Goal: Contribute content: Add original content to the website for others to see

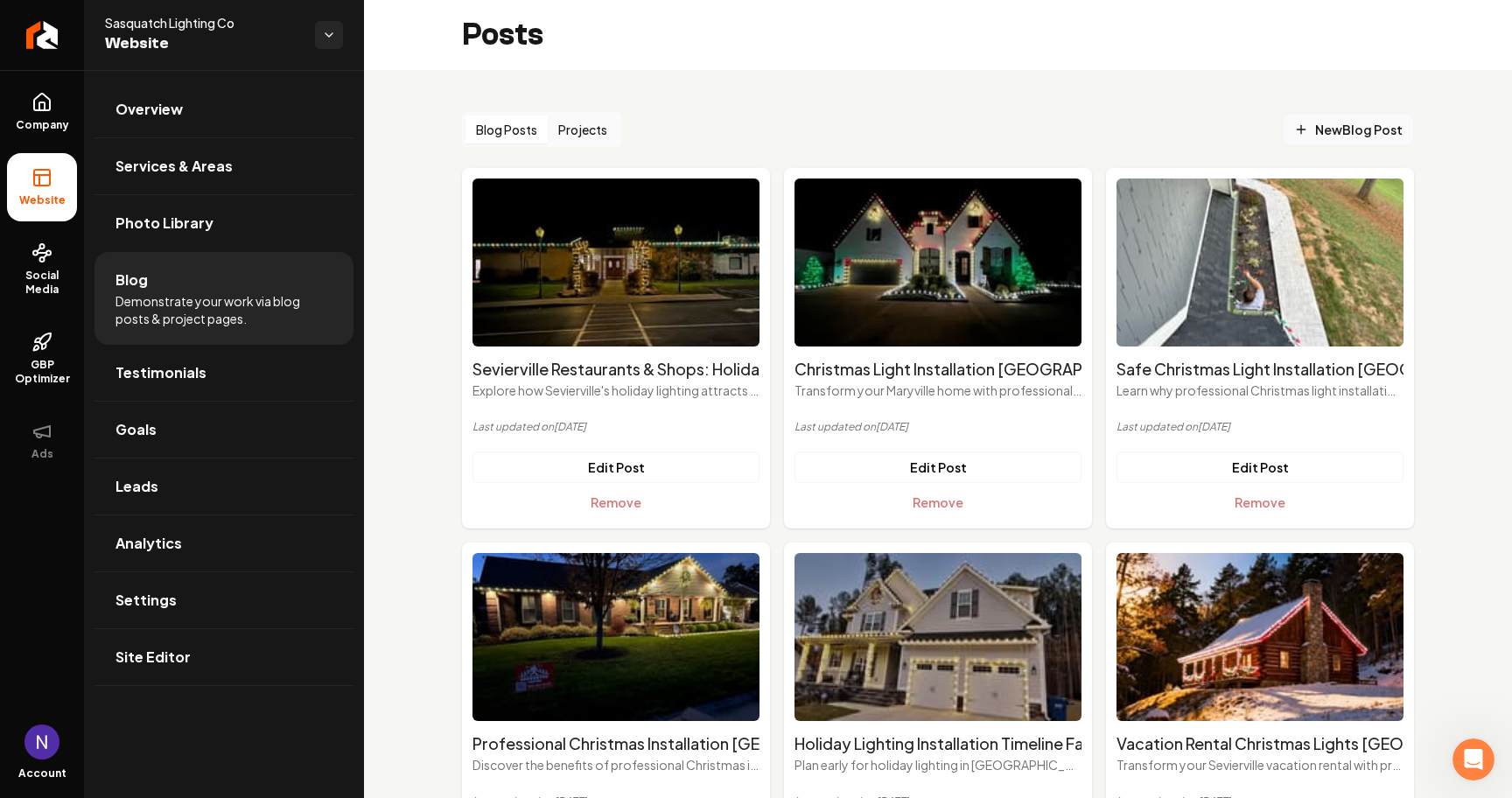
click at [1371, 121] on span "New Blog Post" at bounding box center [1348, 130] width 108 height 18
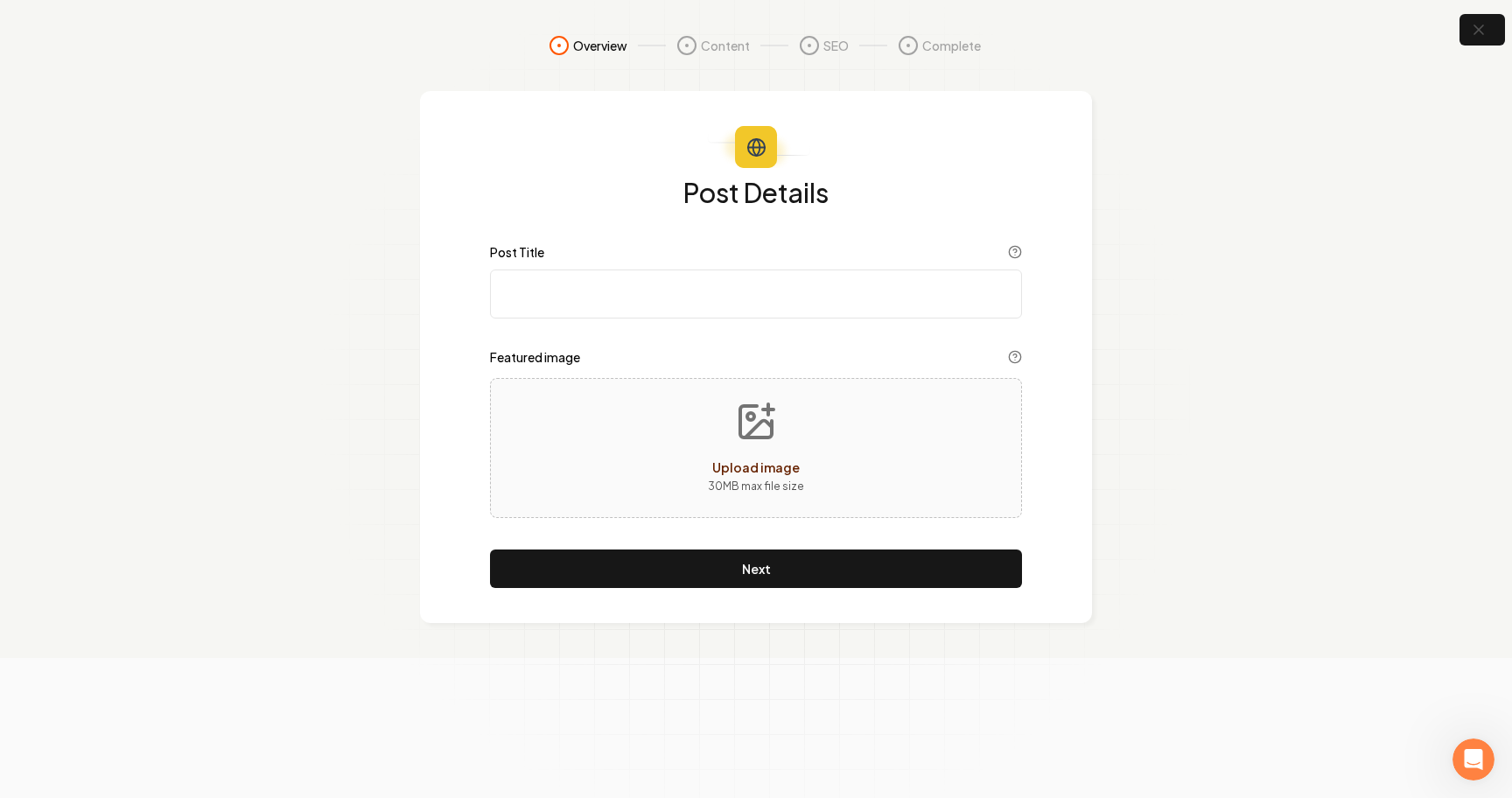
click at [593, 304] on input "Post Title" at bounding box center [756, 293] width 532 height 49
paste input "White Christmas Lights vs Multi-Color: What Works Best in [GEOGRAPHIC_DATA]?"
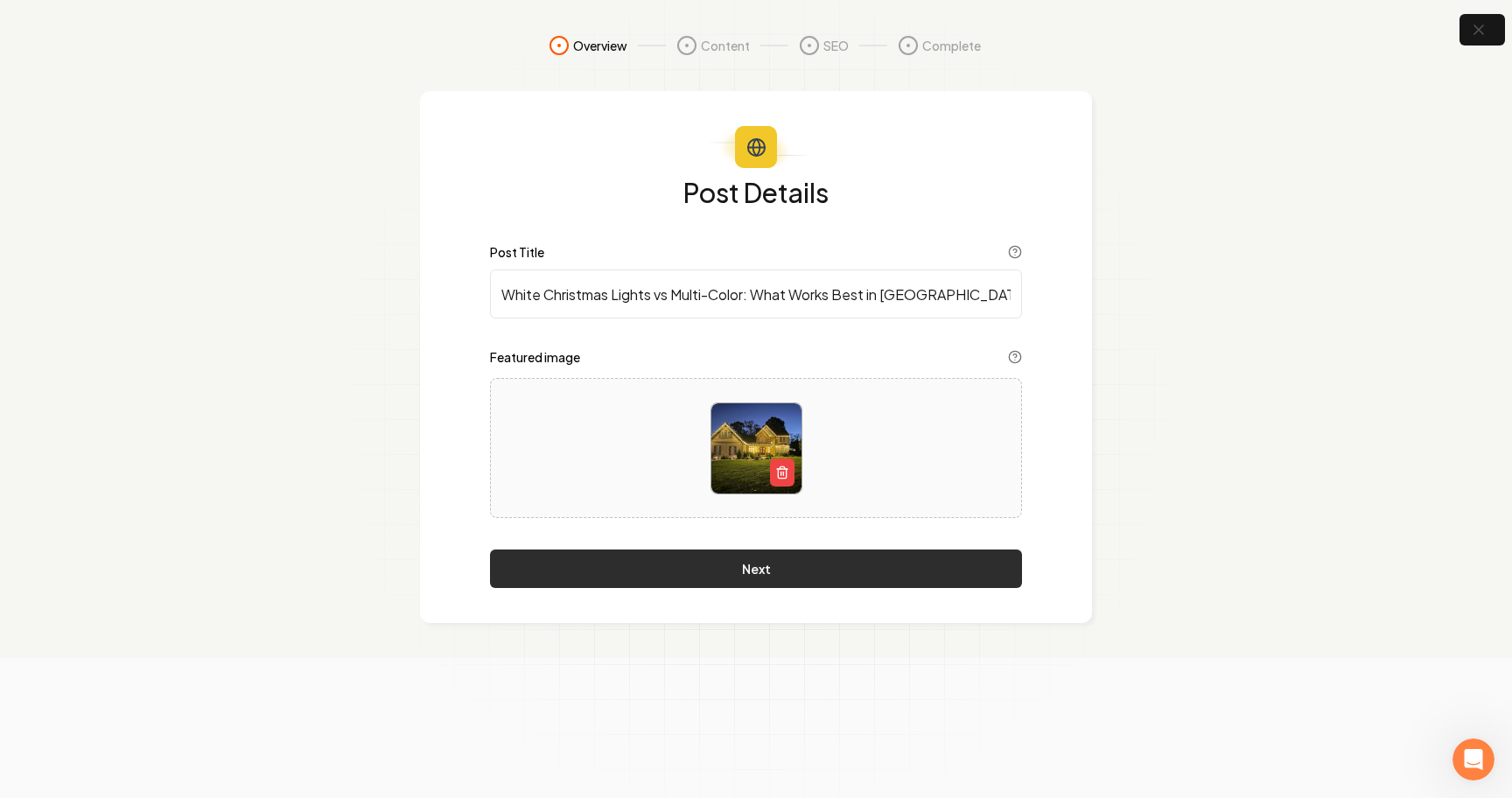
type input "White Christmas Lights vs Multi-Color: What Works Best in [GEOGRAPHIC_DATA]?"
click at [712, 577] on button "Next" at bounding box center [756, 568] width 532 height 38
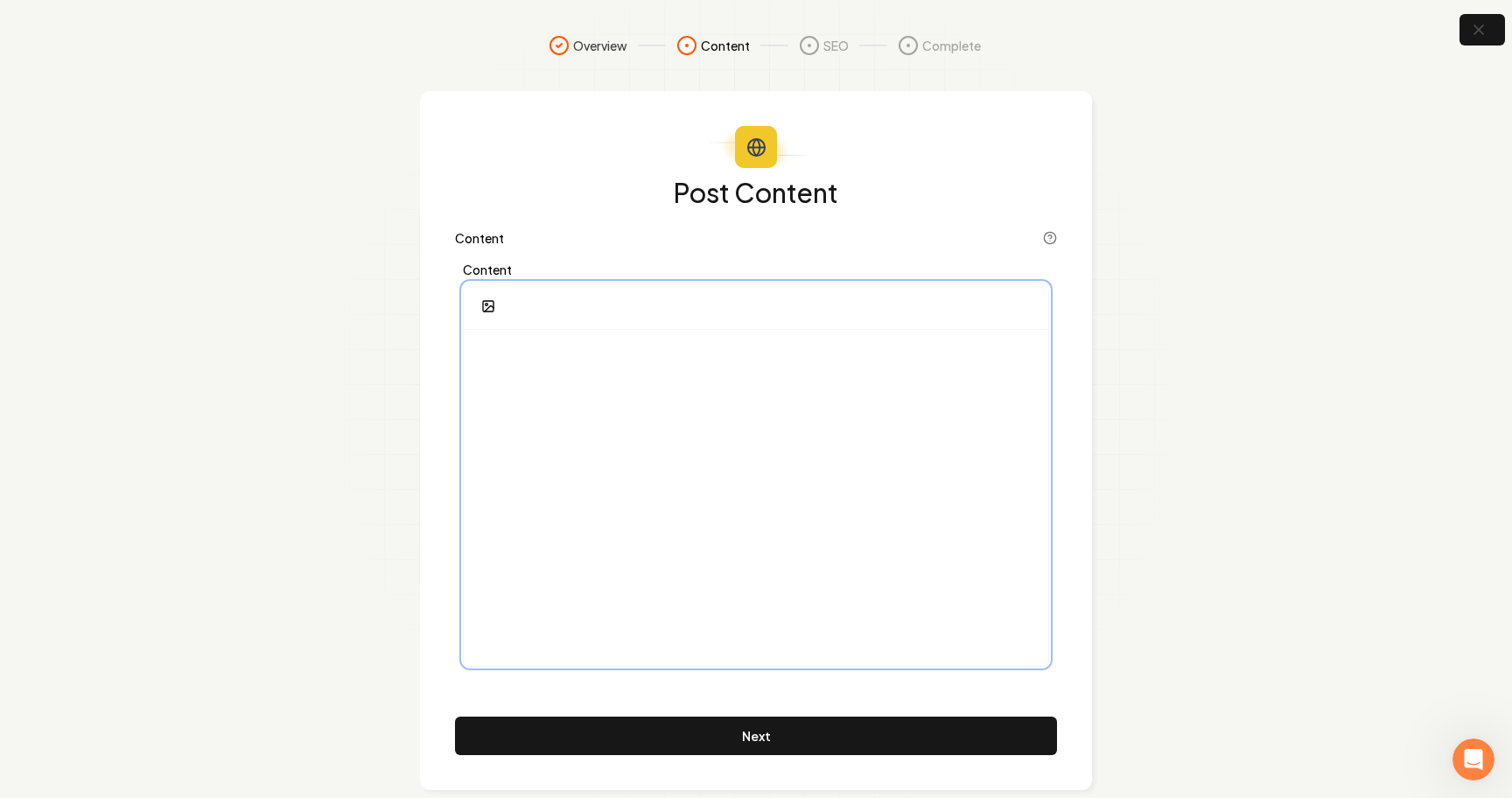
click at [595, 403] on div at bounding box center [756, 498] width 584 height 336
click at [644, 485] on div at bounding box center [756, 498] width 584 height 336
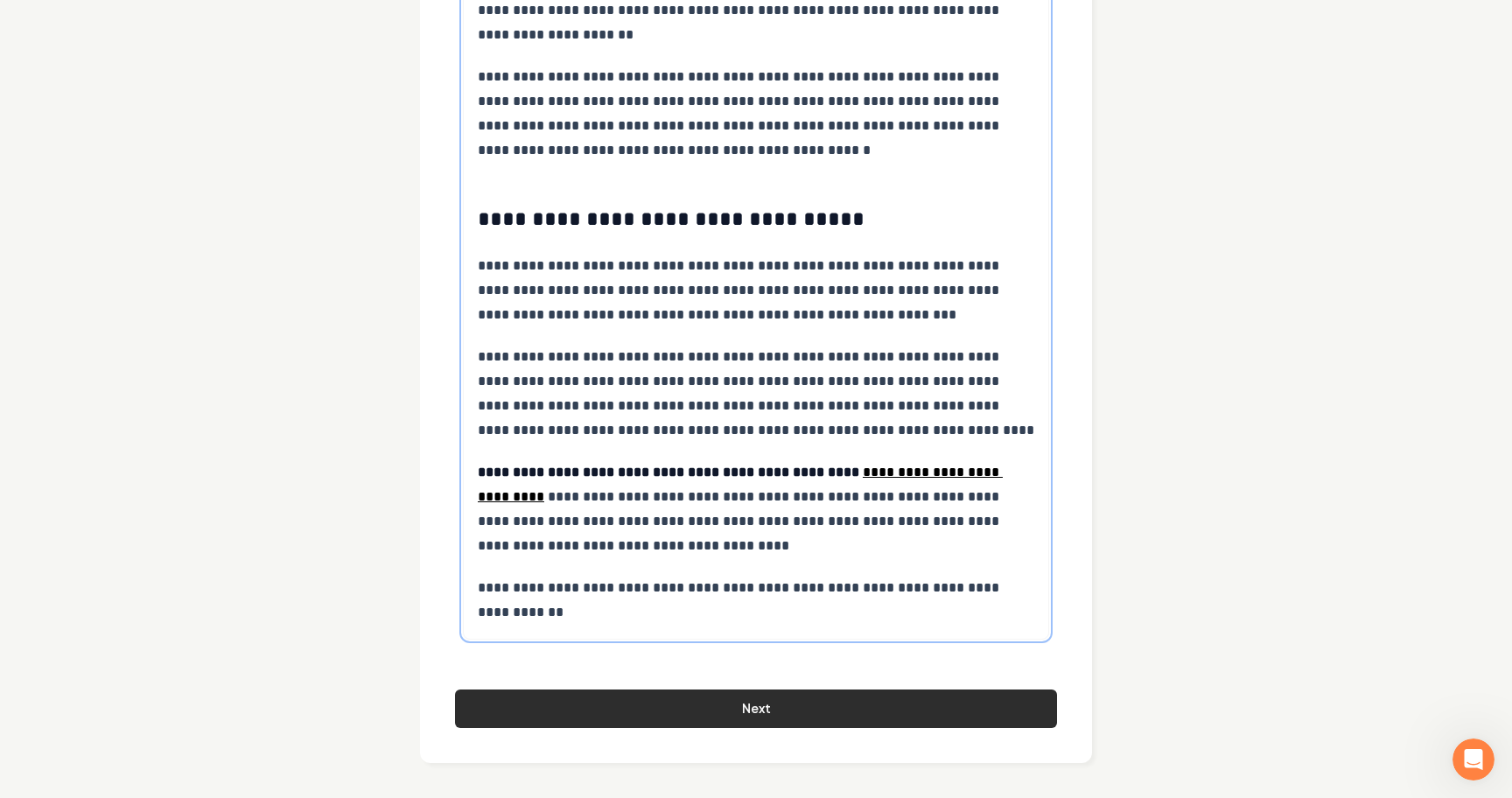
scroll to position [6386, 0]
click at [745, 710] on button "Next" at bounding box center [756, 708] width 602 height 38
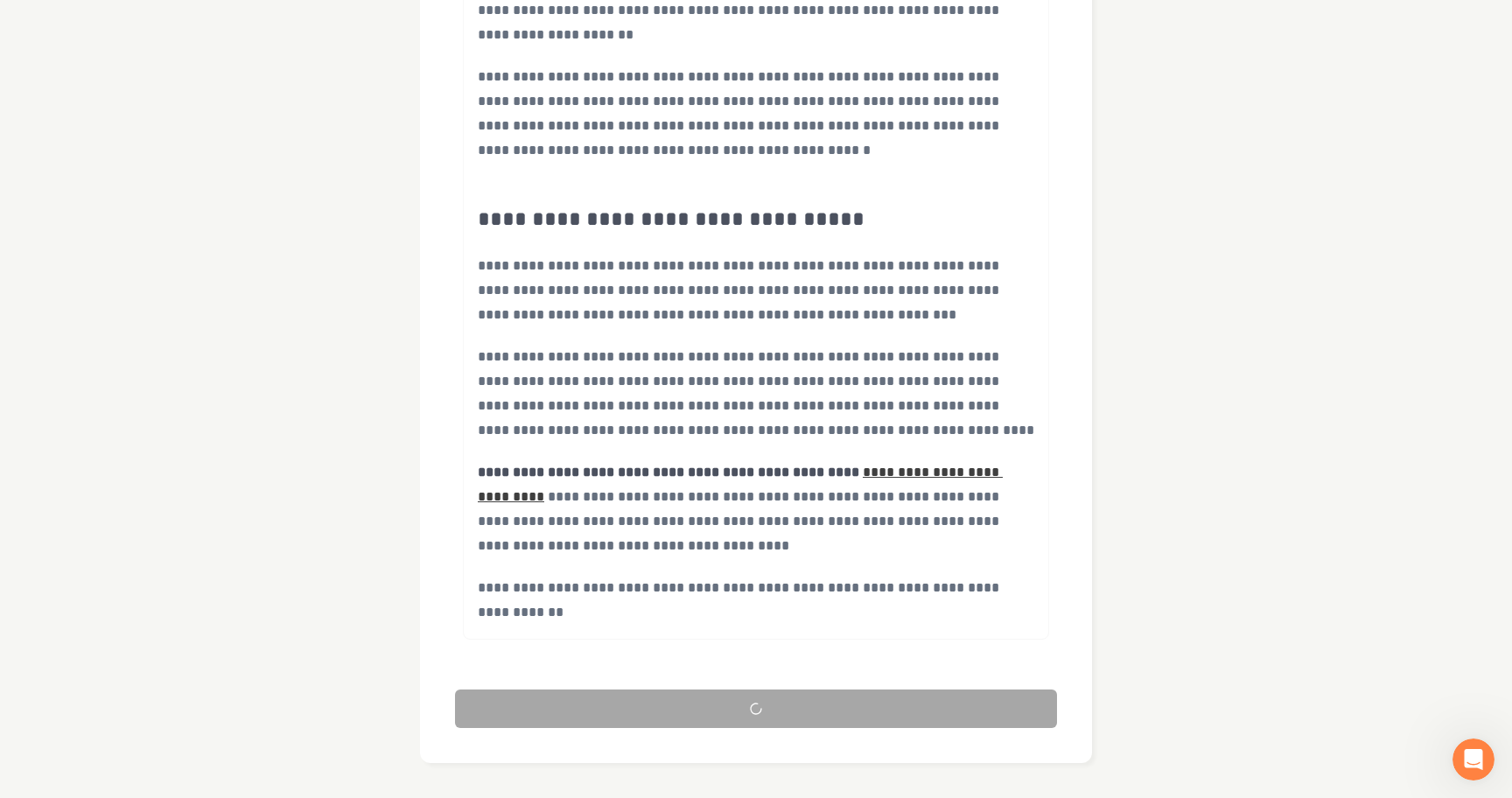
scroll to position [17, 0]
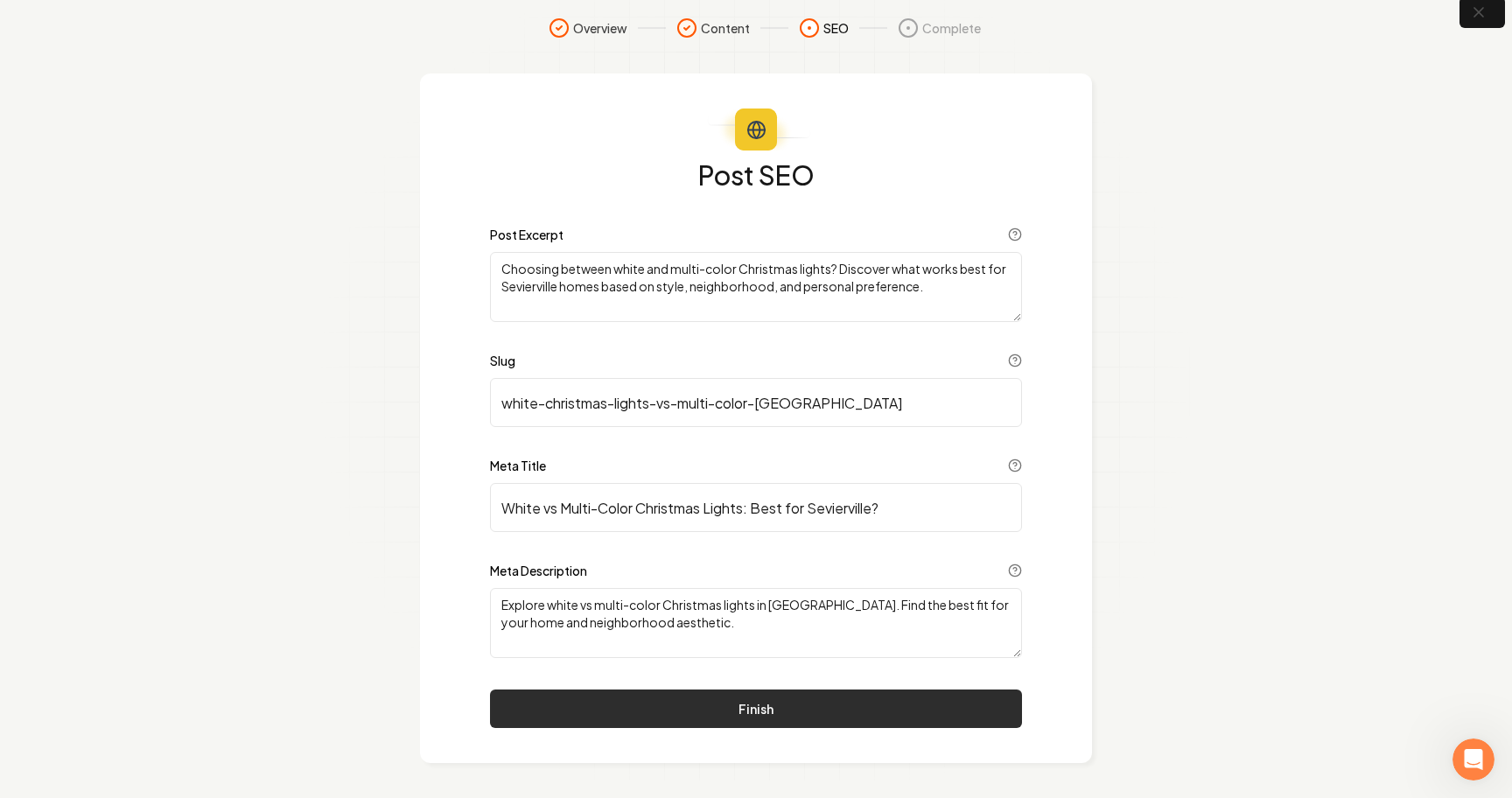
click at [738, 710] on button "Finish" at bounding box center [756, 708] width 532 height 38
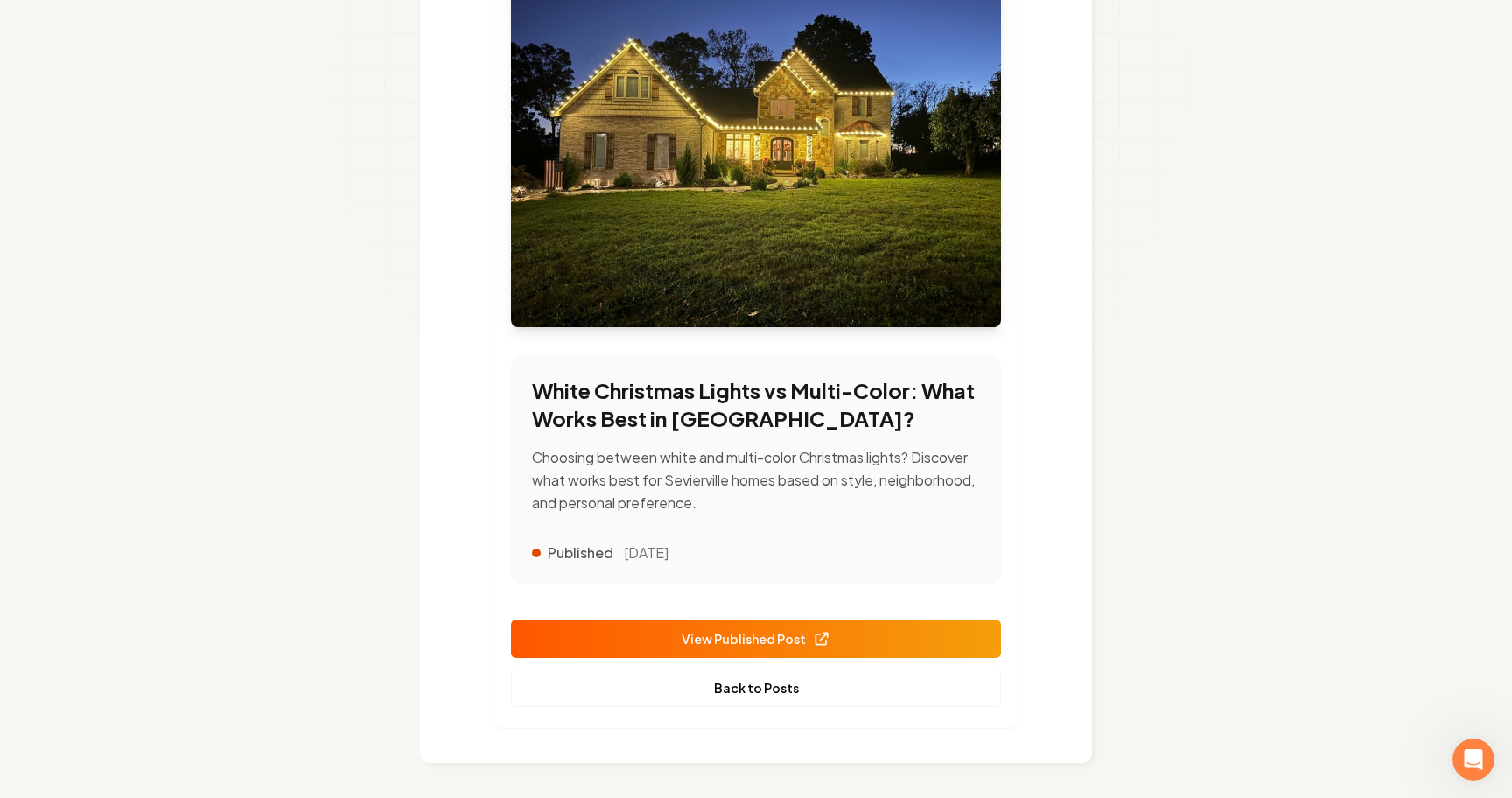
scroll to position [317, 0]
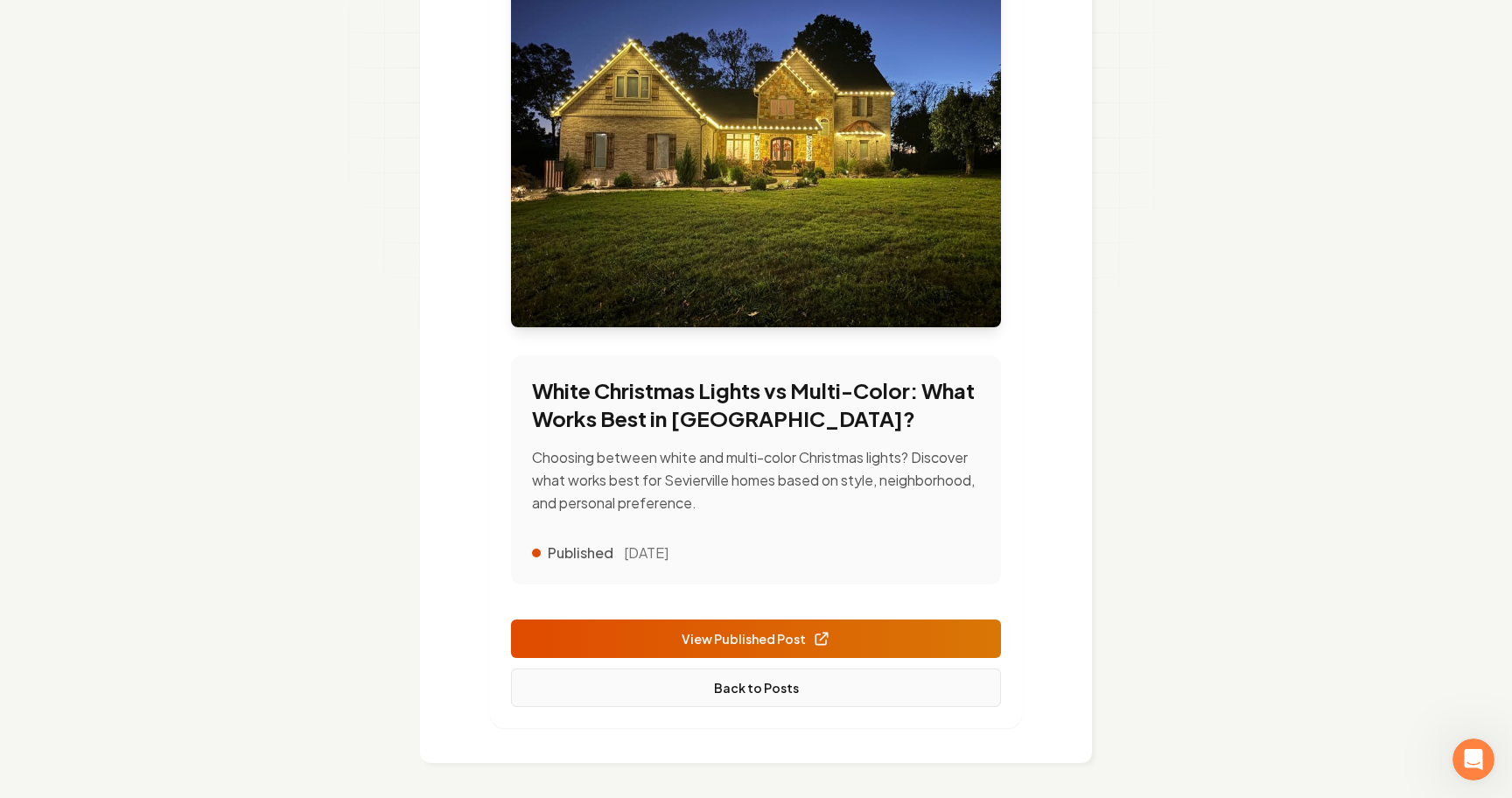
click at [760, 693] on link "Back to Posts" at bounding box center [756, 687] width 490 height 38
